Goal: Use online tool/utility: Use online tool/utility

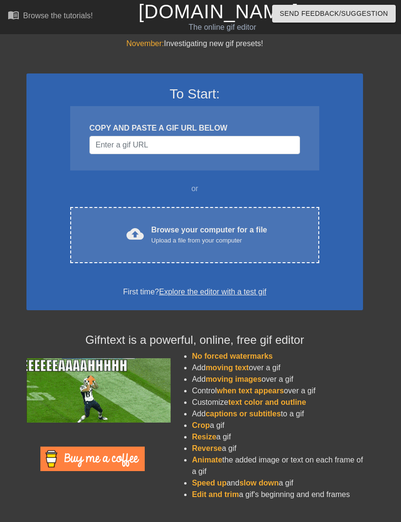
click at [257, 234] on div "Browse your computer for a file Upload a file from your computer" at bounding box center [209, 234] width 116 height 21
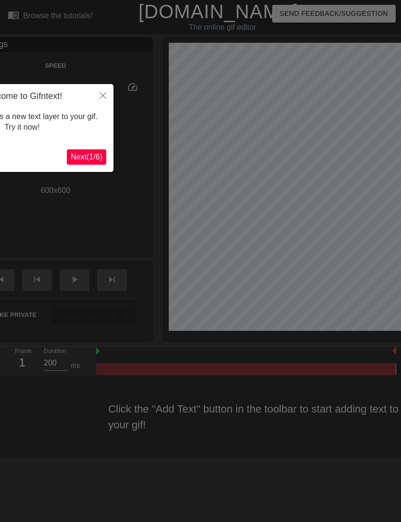
click at [102, 94] on icon "Close" at bounding box center [102, 95] width 7 height 7
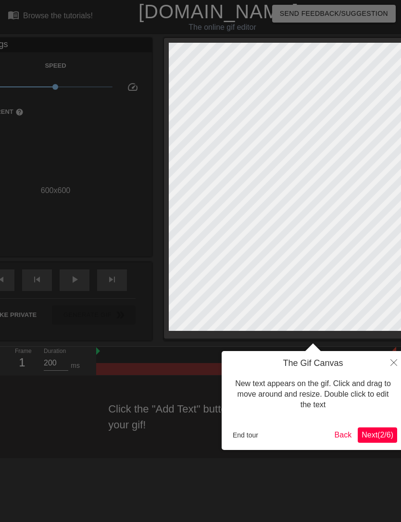
click at [340, 437] on button "Back" at bounding box center [343, 435] width 25 height 15
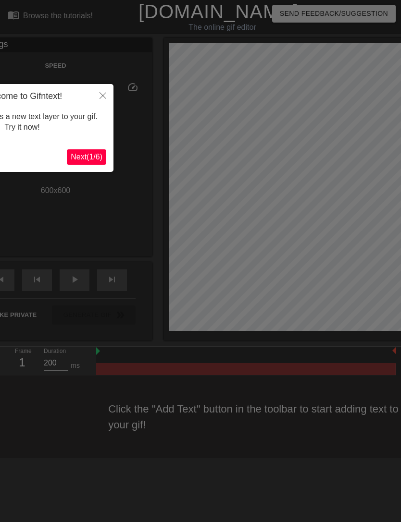
click at [100, 94] on icon "Close" at bounding box center [102, 95] width 7 height 7
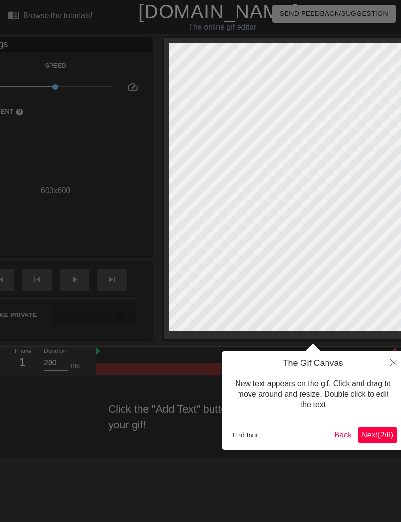
click at [257, 436] on button "End tour" at bounding box center [245, 435] width 33 height 14
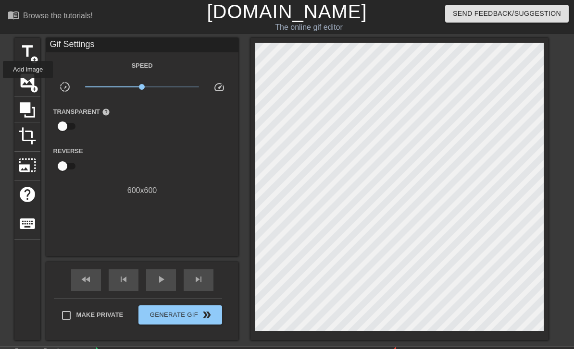
click at [28, 85] on span "image" at bounding box center [27, 81] width 18 height 18
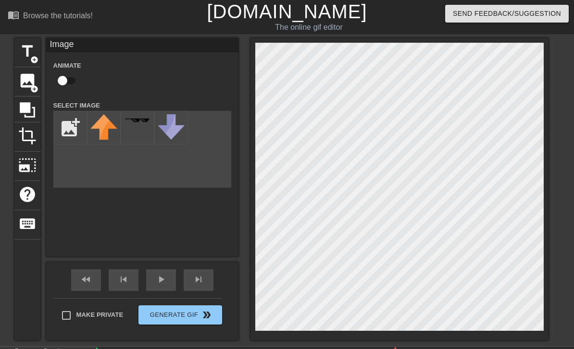
click at [70, 134] on input "file" at bounding box center [70, 127] width 33 height 33
type input "C:\fakepath\IMG_0884.gif"
click at [113, 137] on div at bounding box center [104, 128] width 34 height 34
click at [112, 130] on img at bounding box center [103, 122] width 27 height 17
click at [104, 126] on img at bounding box center [103, 122] width 27 height 17
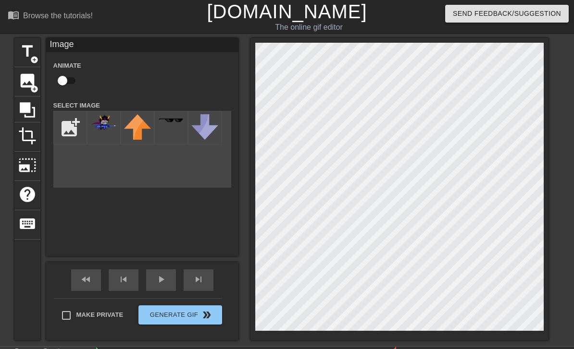
click at [102, 123] on img at bounding box center [103, 122] width 27 height 17
click at [105, 119] on img at bounding box center [103, 122] width 27 height 17
click at [98, 120] on img at bounding box center [103, 122] width 27 height 17
click at [29, 87] on span "image" at bounding box center [27, 81] width 18 height 18
click at [109, 125] on img at bounding box center [103, 122] width 27 height 17
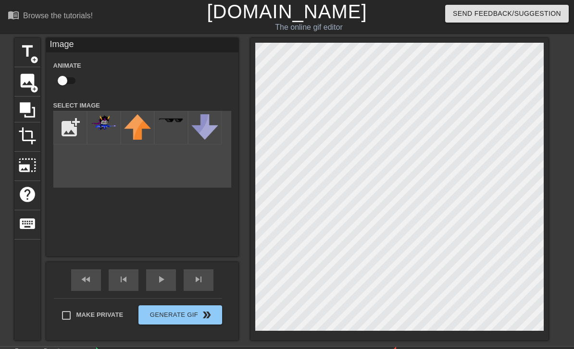
click at [400, 198] on div "title add_circle image add_circle crop photo_size_select_large help keyboard Im…" at bounding box center [287, 189] width 574 height 303
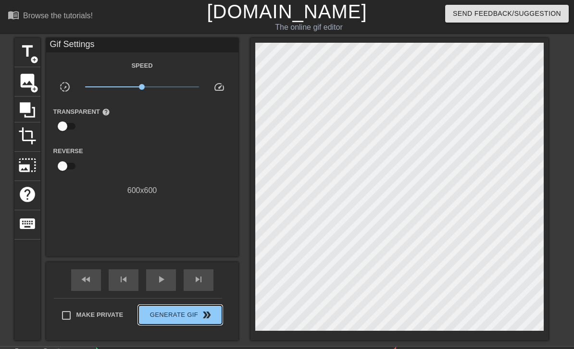
click at [201, 318] on span "double_arrow" at bounding box center [207, 315] width 12 height 12
